Goal: Task Accomplishment & Management: Manage account settings

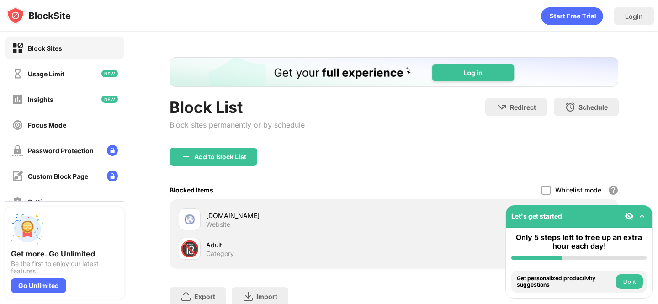
click at [642, 217] on img at bounding box center [642, 216] width 9 height 9
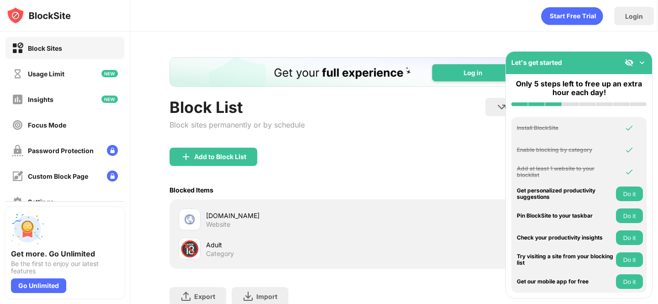
click at [644, 60] on img at bounding box center [642, 62] width 9 height 9
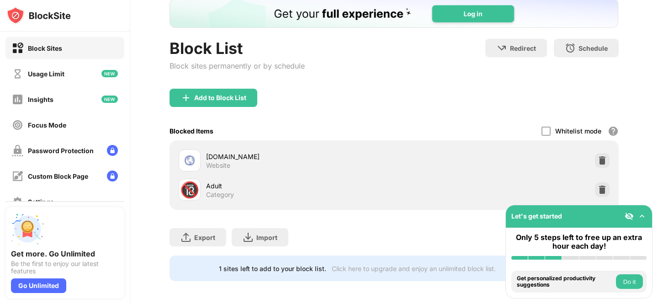
scroll to position [61, 0]
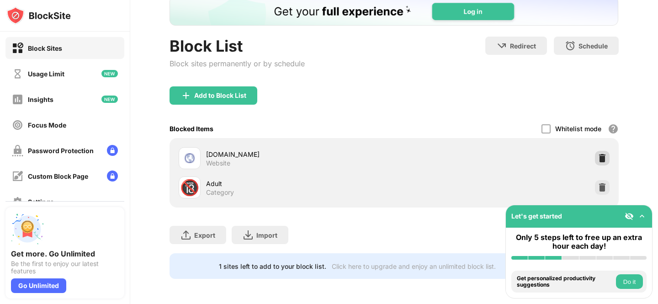
click at [600, 154] on img at bounding box center [602, 158] width 9 height 9
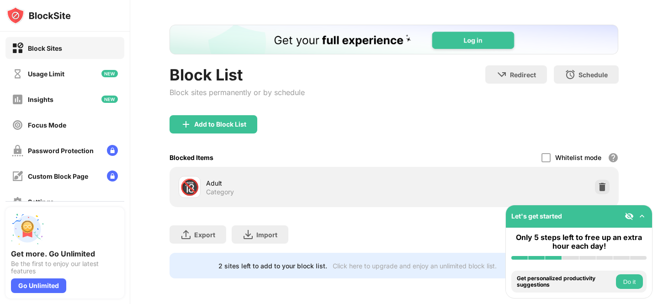
scroll to position [32, 0]
